Goal: Task Accomplishment & Management: Use online tool/utility

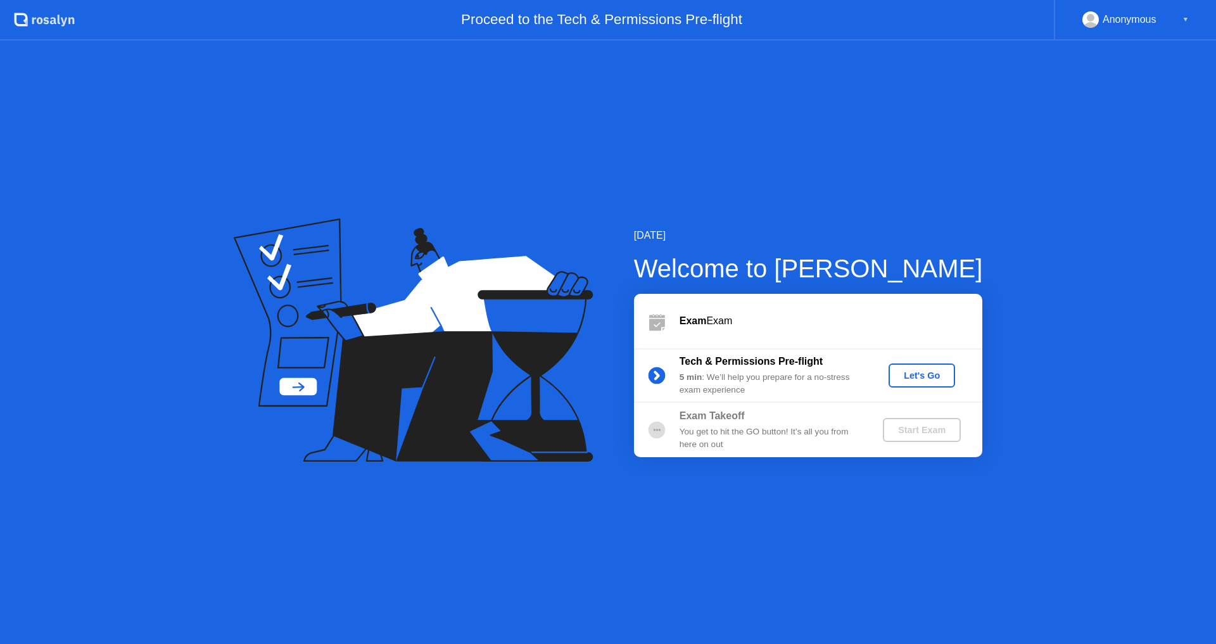
click at [934, 381] on div "Let's Go" at bounding box center [922, 375] width 56 height 10
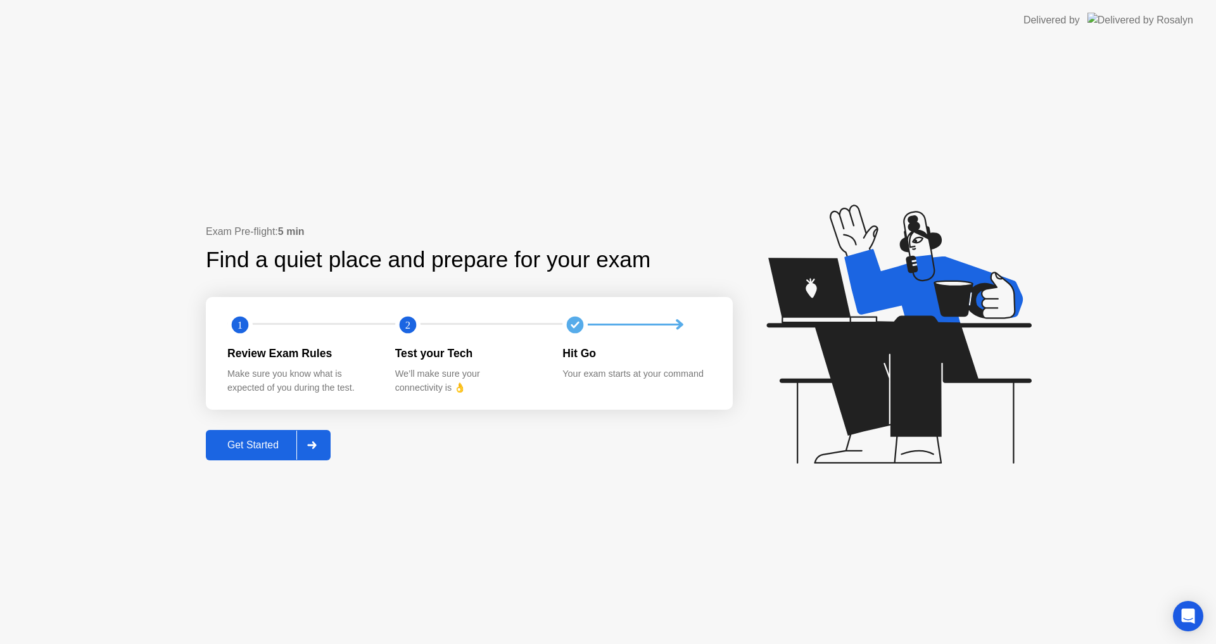
click at [258, 434] on button "Get Started" at bounding box center [268, 445] width 125 height 30
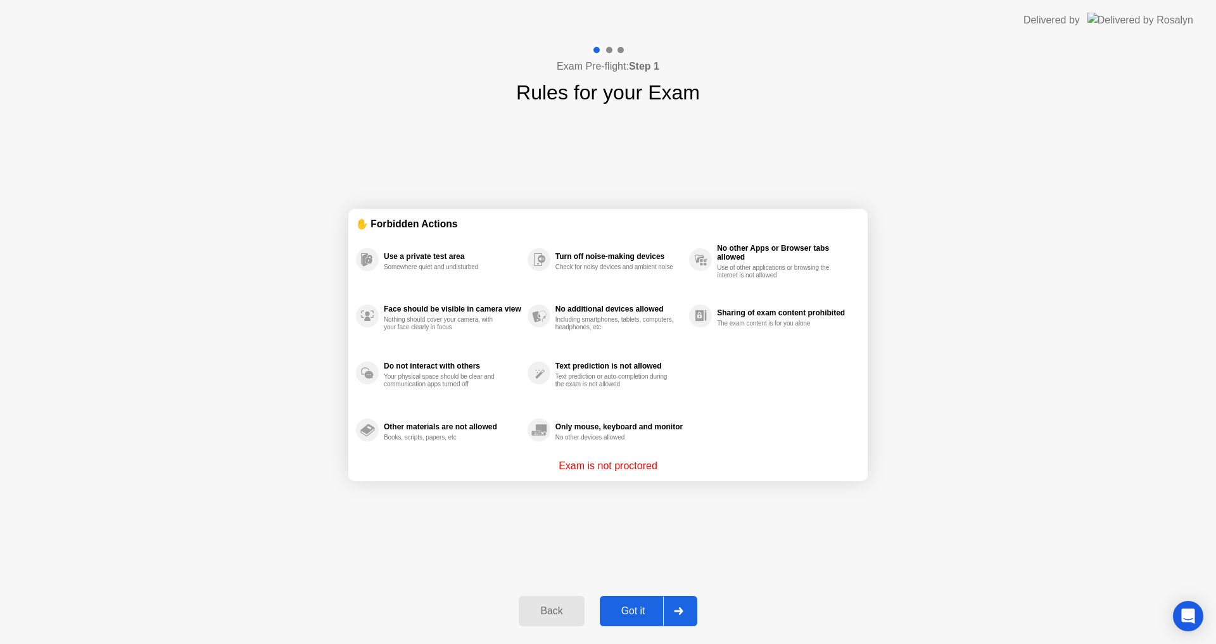
click at [640, 605] on div "Got it" at bounding box center [633, 610] width 60 height 11
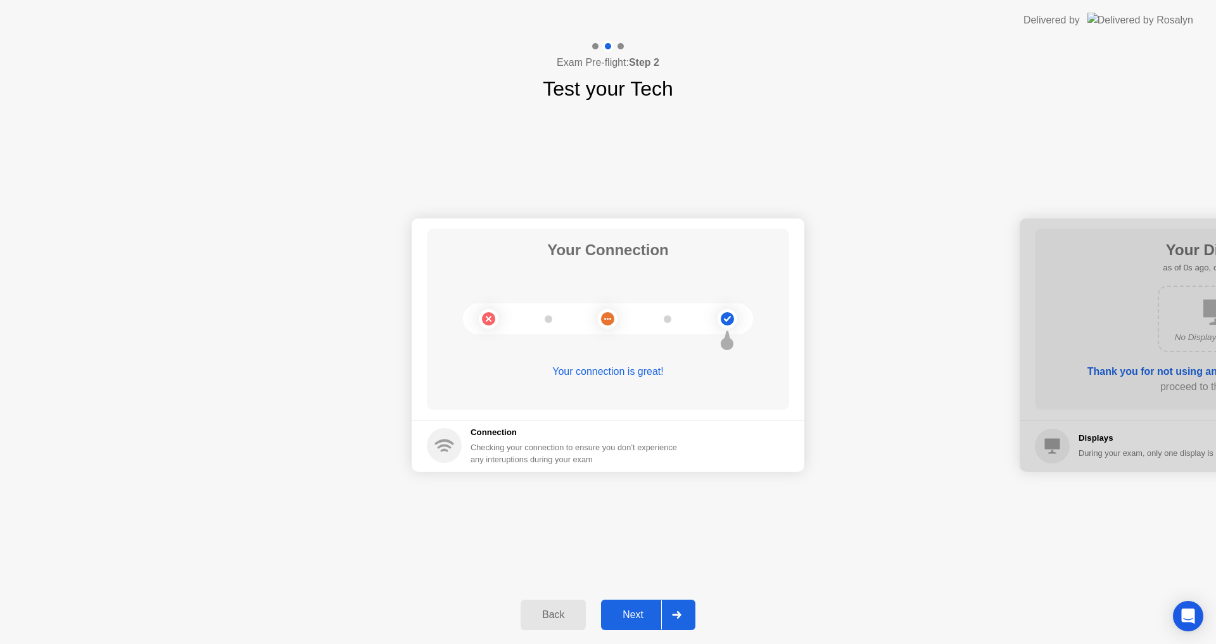
click at [608, 605] on button "Next" at bounding box center [648, 615] width 94 height 30
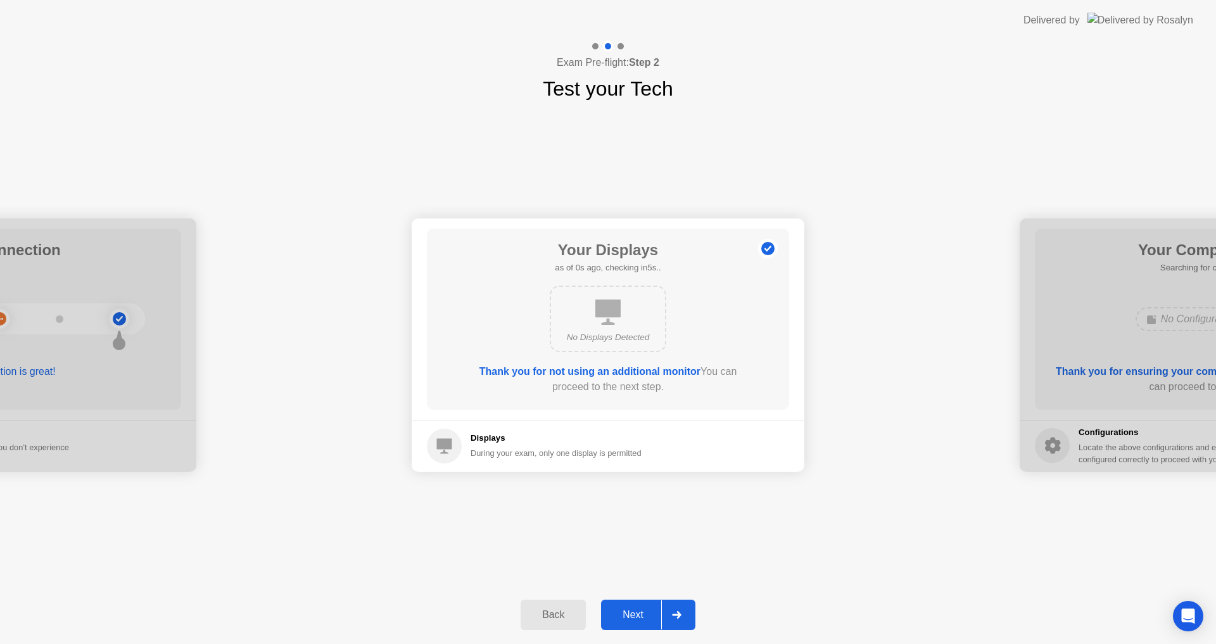
click at [608, 605] on button "Next" at bounding box center [648, 615] width 94 height 30
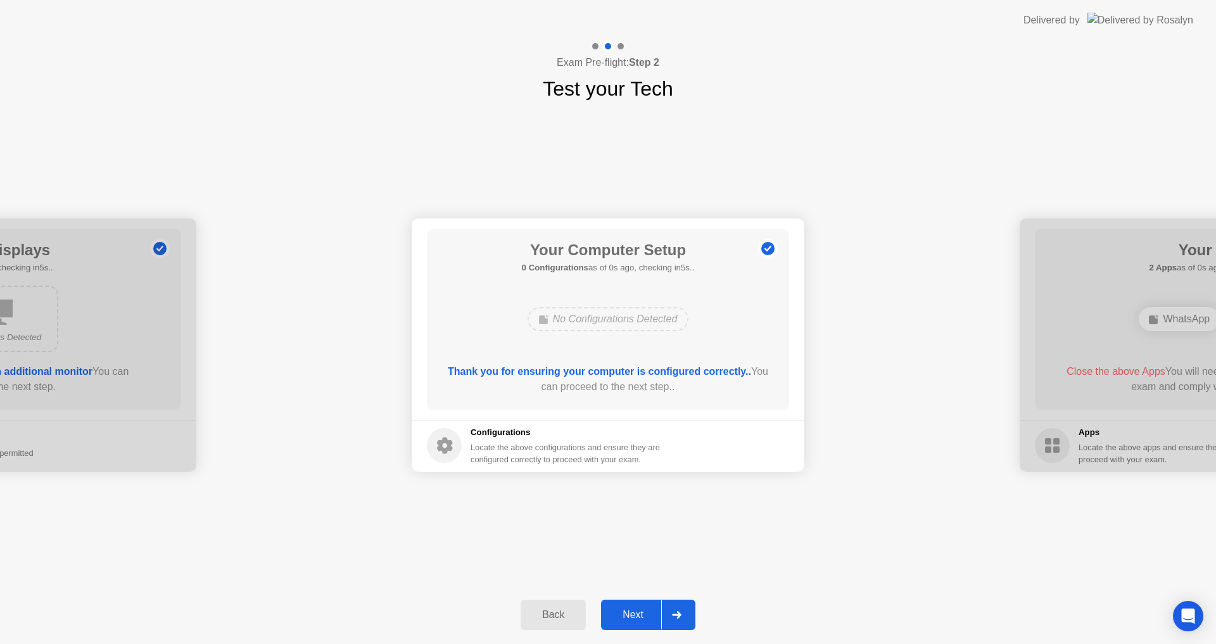
click at [608, 605] on button "Next" at bounding box center [648, 615] width 94 height 30
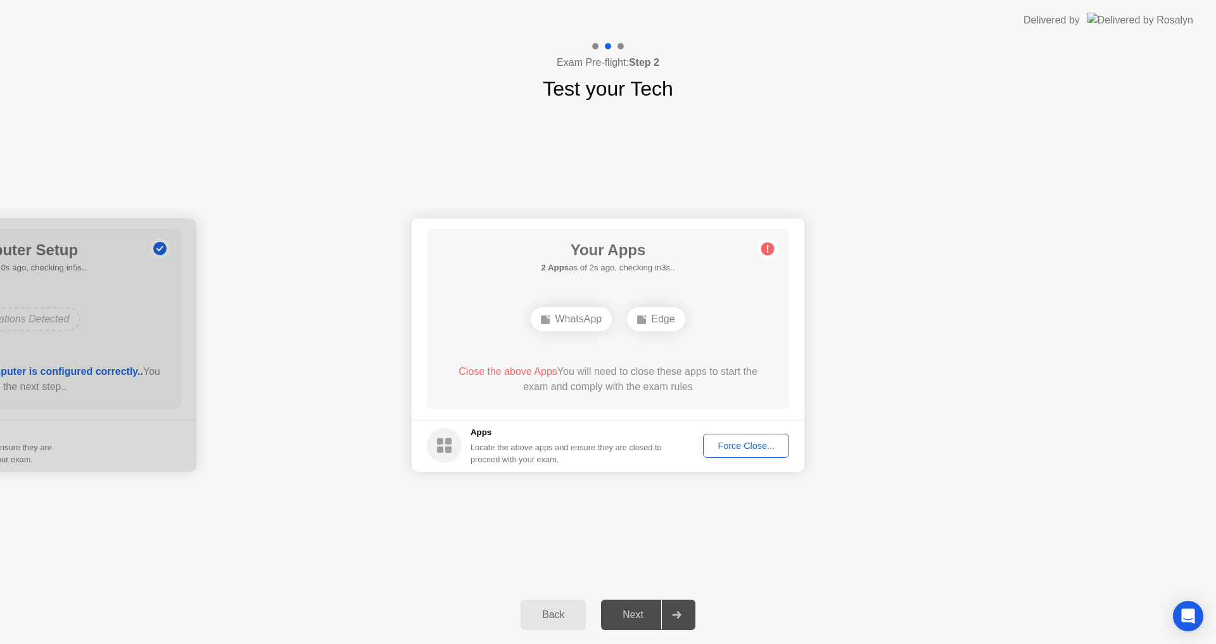
click at [747, 446] on div "Force Close..." at bounding box center [745, 446] width 77 height 10
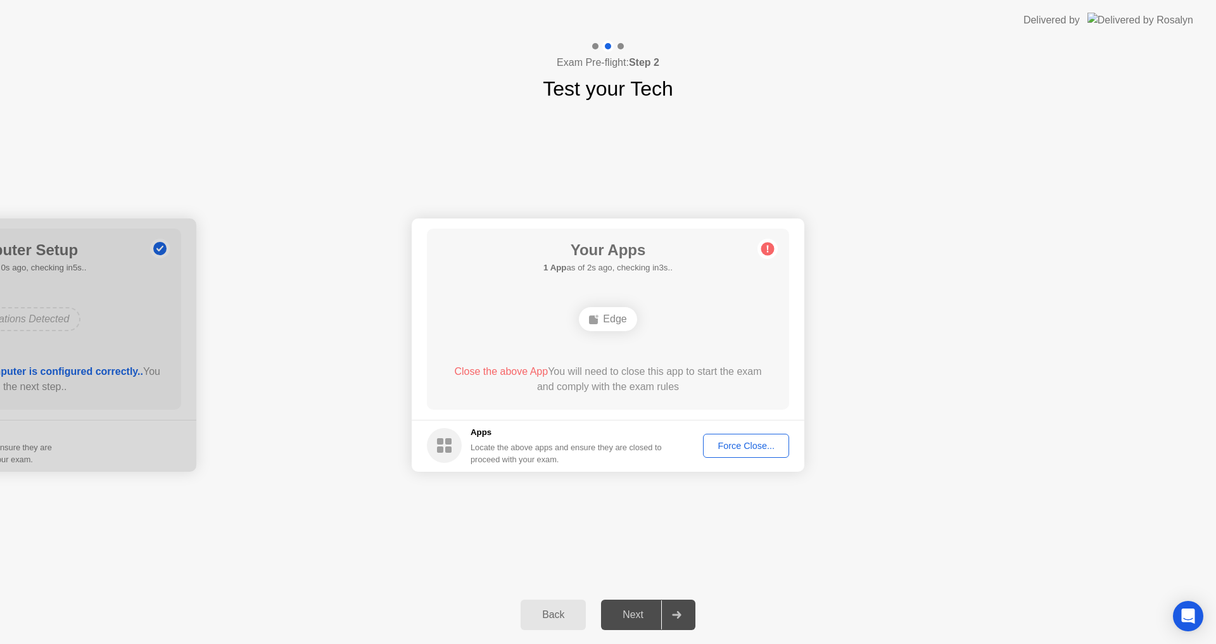
click at [728, 443] on div "Force Close..." at bounding box center [745, 446] width 77 height 10
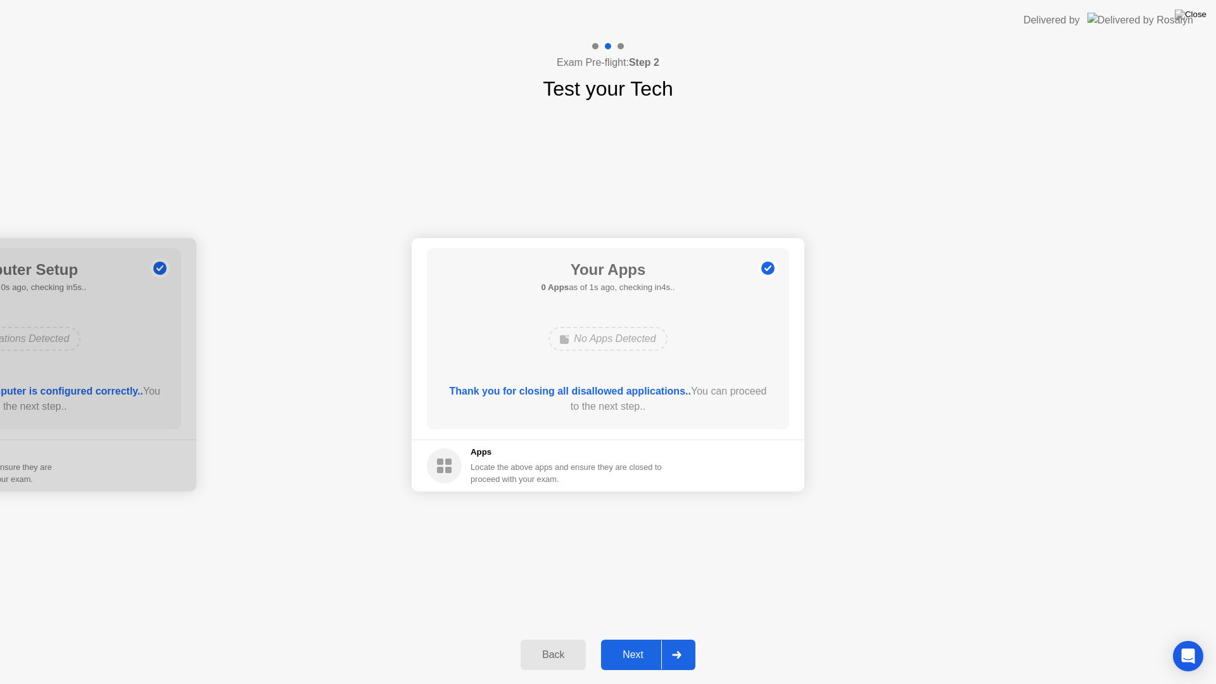
click at [635, 643] on button "Next" at bounding box center [648, 655] width 94 height 30
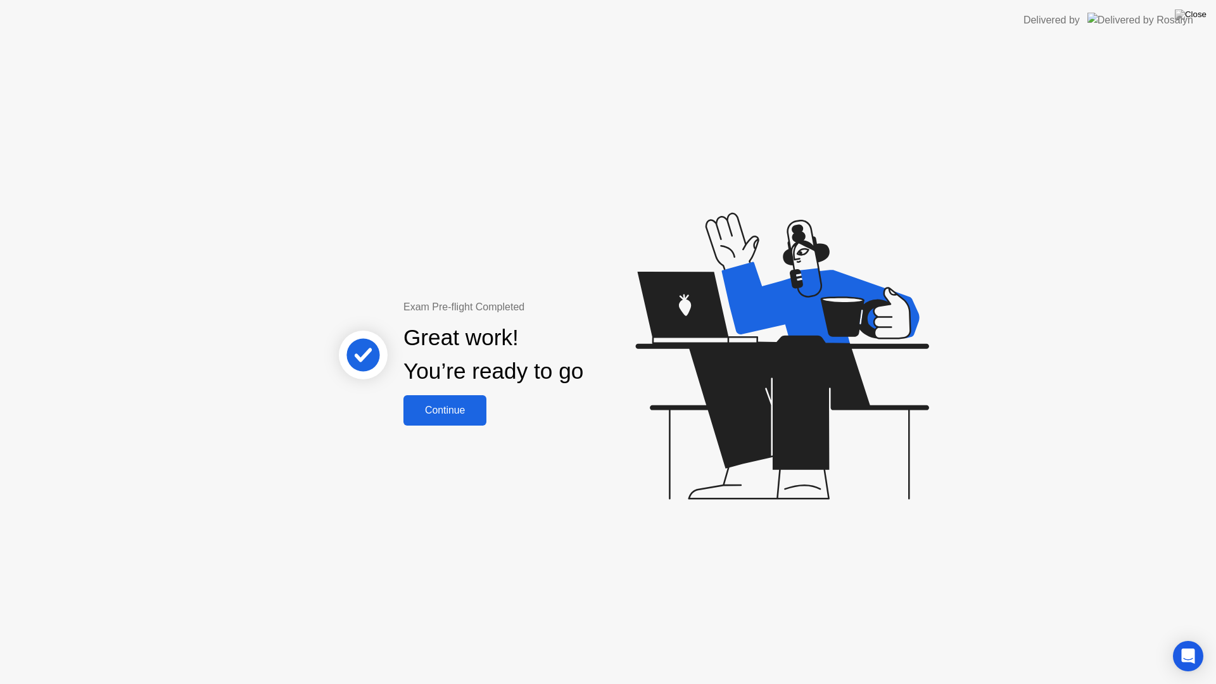
click at [461, 427] on div "Exam Pre-flight Completed Great work! You’re ready to go Continue" at bounding box center [608, 362] width 1216 height 643
click at [459, 408] on div "Continue" at bounding box center [444, 410] width 75 height 11
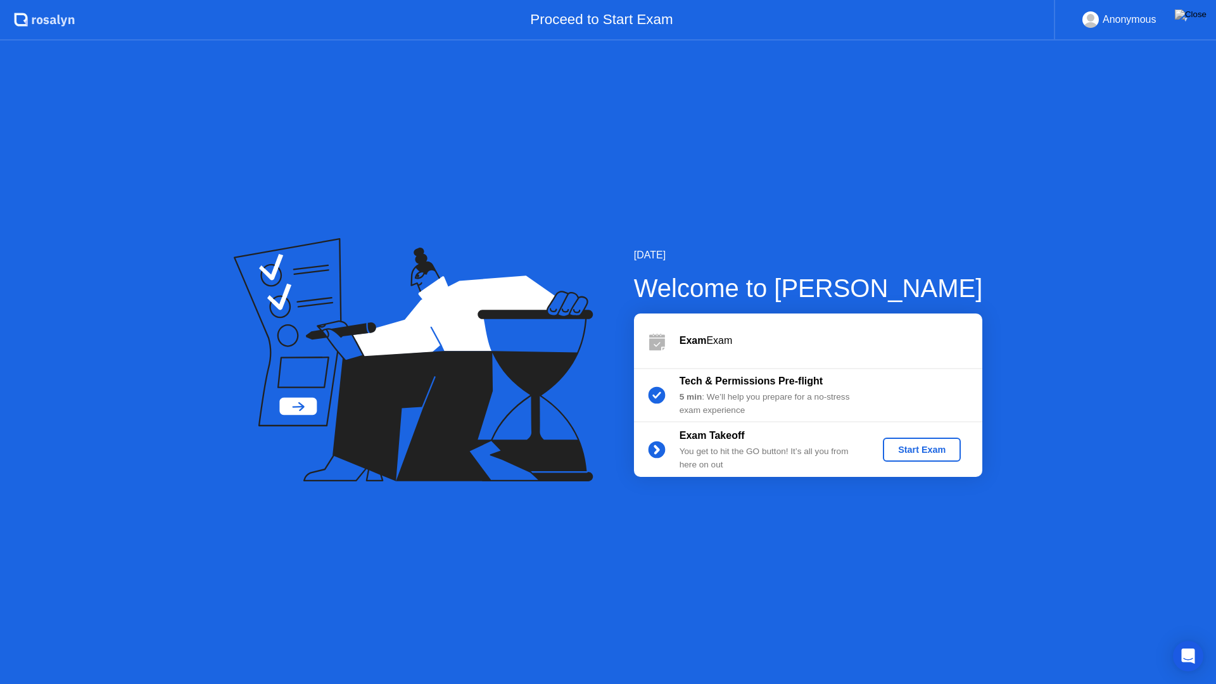
click at [926, 452] on div "Start Exam" at bounding box center [922, 450] width 68 height 10
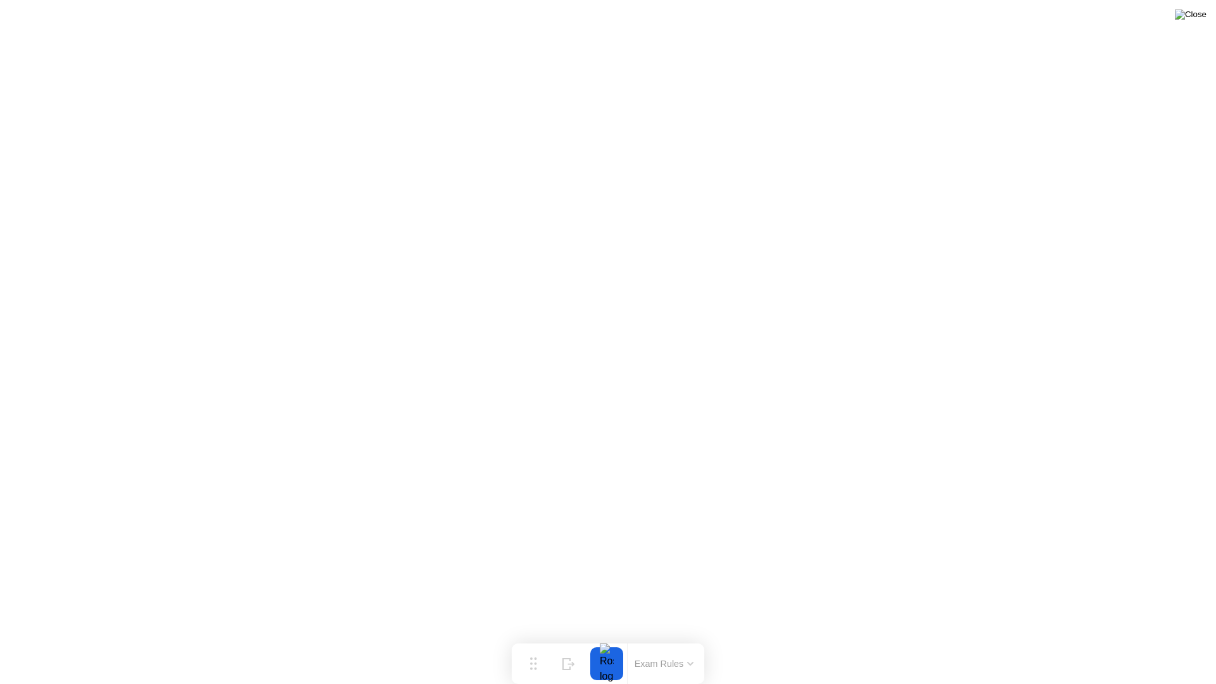
click at [1201, 15] on img at bounding box center [1191, 14] width 32 height 10
